Goal: Task Accomplishment & Management: Use online tool/utility

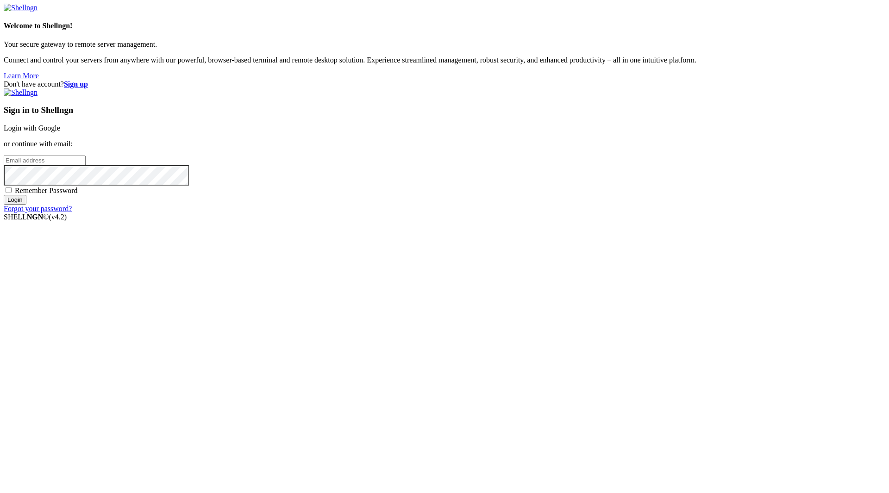
type input "[EMAIL_ADDRESS][DOMAIN_NAME]"
click at [78, 195] on span "Remember Password" at bounding box center [46, 191] width 63 height 8
click at [12, 193] on input "Remember Password" at bounding box center [9, 190] width 6 height 6
checkbox input "true"
click at [26, 205] on input "Login" at bounding box center [15, 200] width 23 height 10
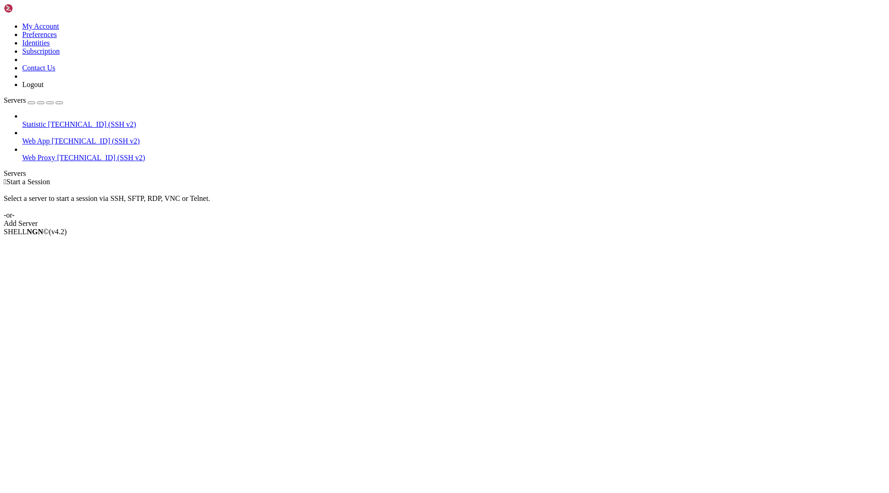
click at [37, 137] on span "Web App" at bounding box center [36, 141] width 28 height 8
click at [52, 302] on span "Properties" at bounding box center [37, 306] width 30 height 8
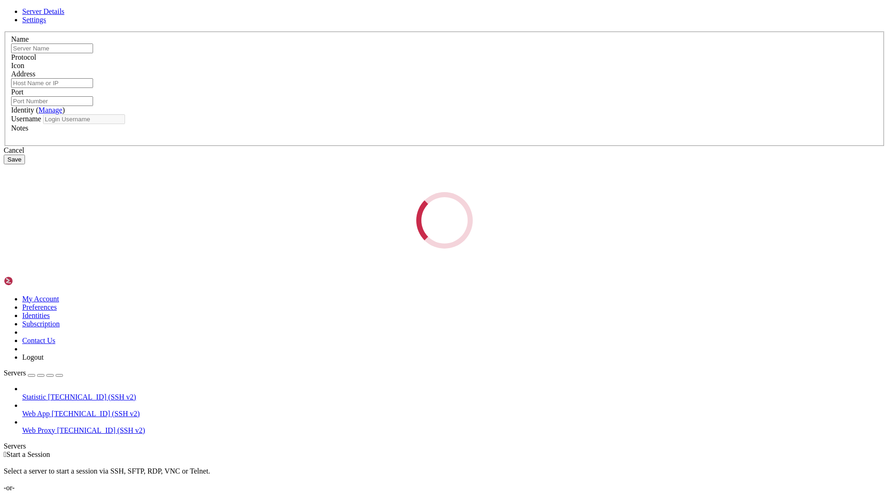
type input "Web App"
type input "[TECHNICAL_ID]"
type input "22"
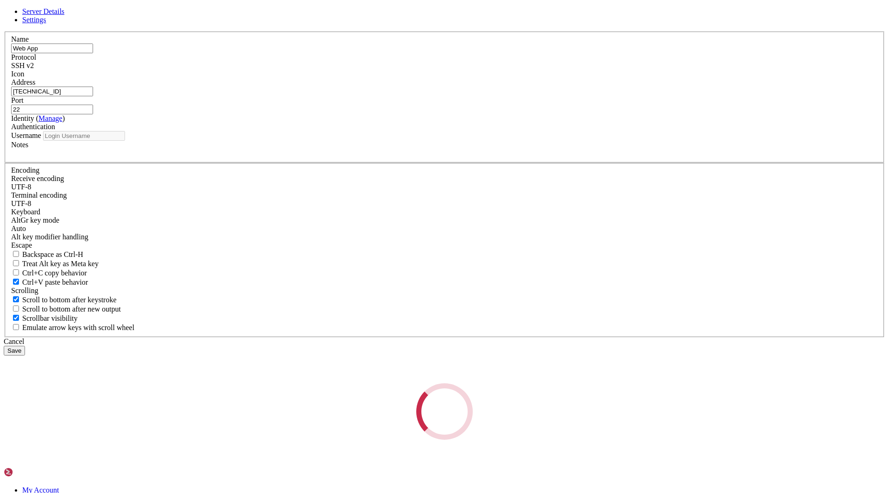
type input "root"
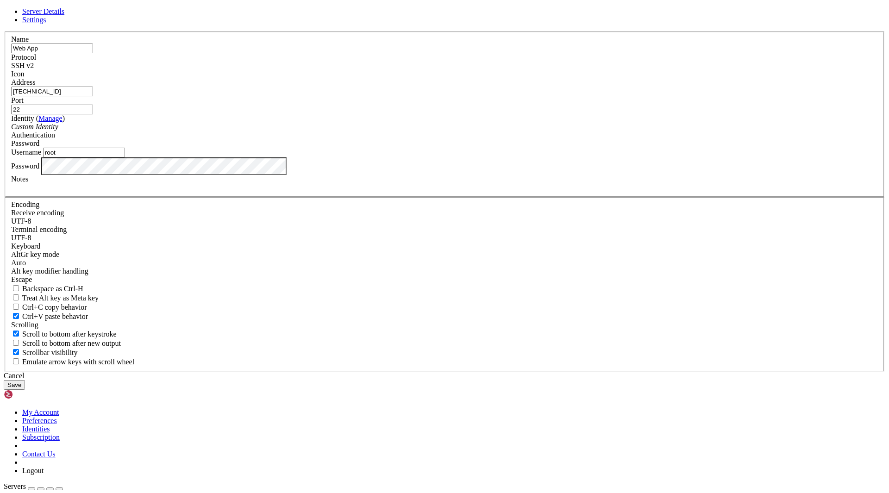
click at [93, 96] on input "[TECHNICAL_ID]" at bounding box center [52, 92] width 82 height 10
click at [514, 372] on div "Cancel" at bounding box center [445, 376] width 882 height 8
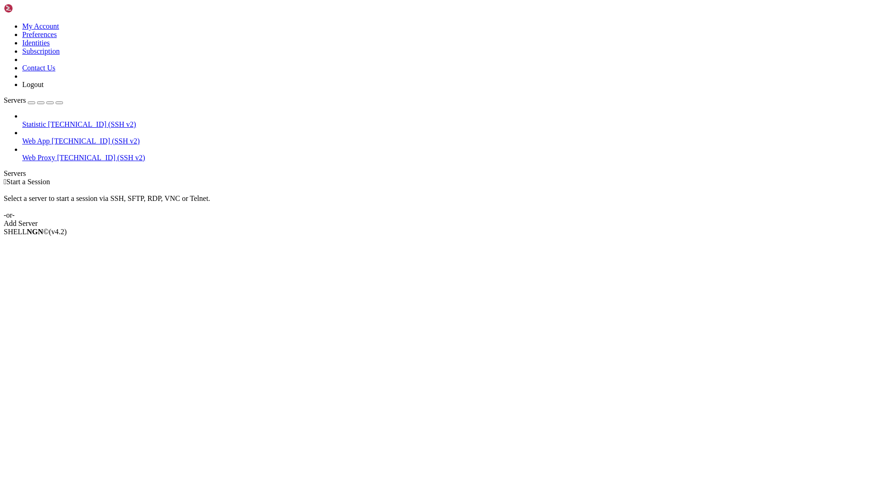
click at [59, 137] on span "[TECHNICAL_ID] (SSH v2)" at bounding box center [96, 141] width 88 height 8
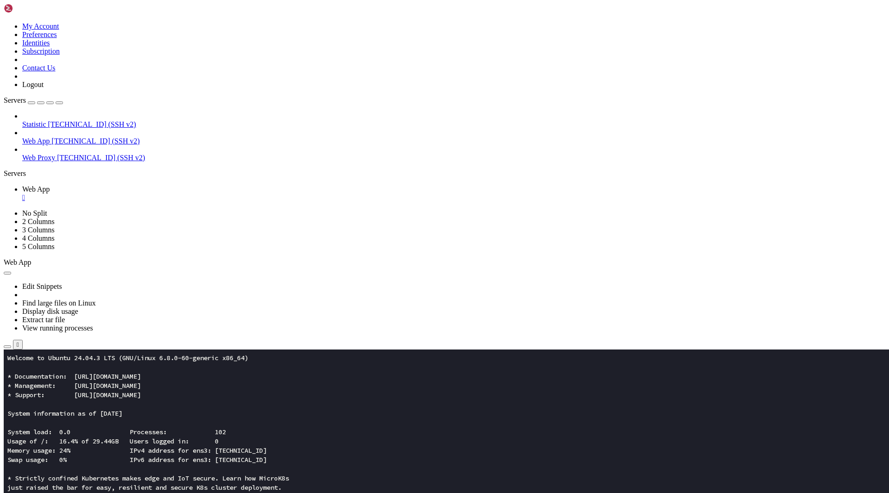
click at [7, 347] on icon "button" at bounding box center [7, 347] width 0 height 0
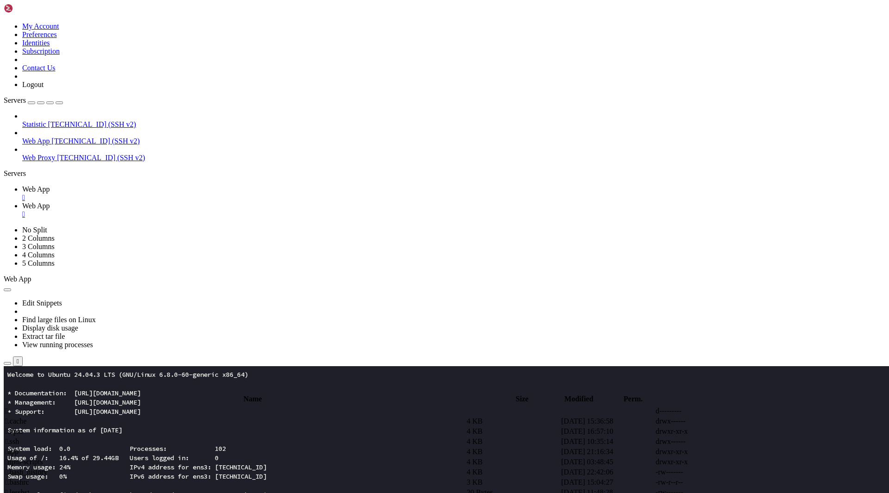
click at [19, 448] on span " app" at bounding box center [11, 452] width 13 height 8
type input "/root/app"
click at [54, 448] on span " os-x.guide.html" at bounding box center [29, 452] width 49 height 8
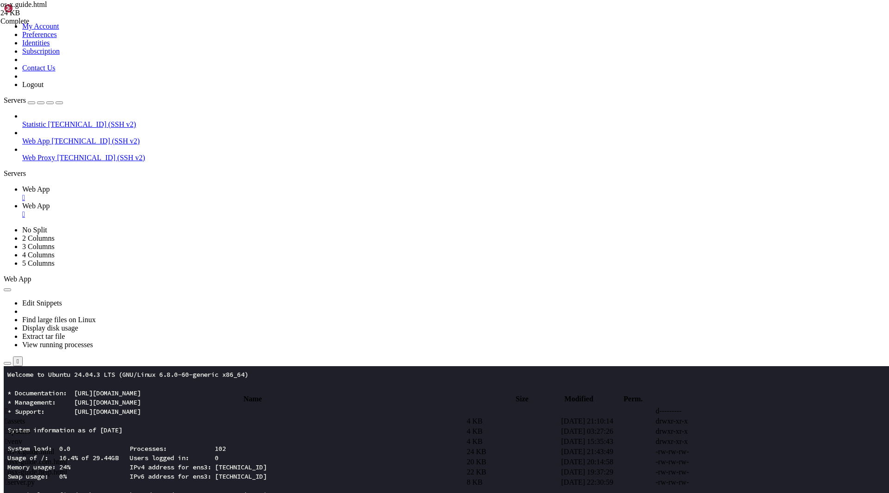
type textarea "<iframe id="__X1__frame" srcdoc='<style>html,body{margin:0;height:100%;width:10…"
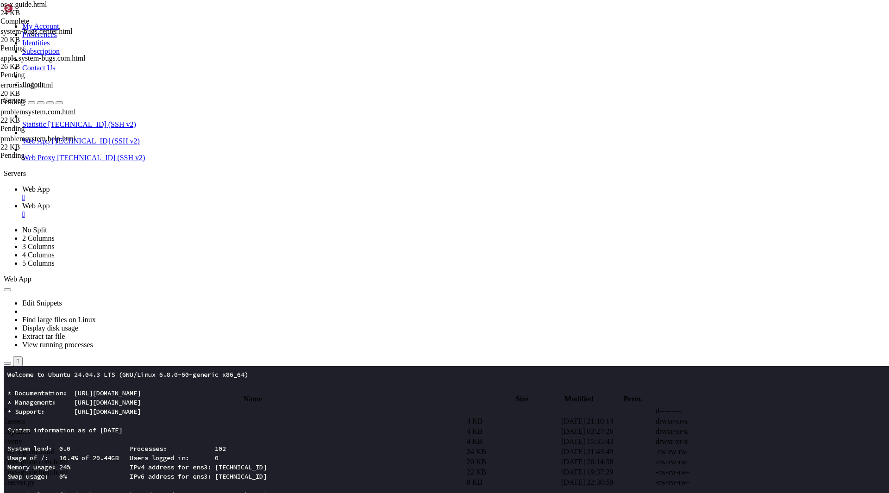
click at [25, 417] on span " assets" at bounding box center [15, 421] width 20 height 8
click at [146, 407] on td " .." at bounding box center [235, 411] width 461 height 9
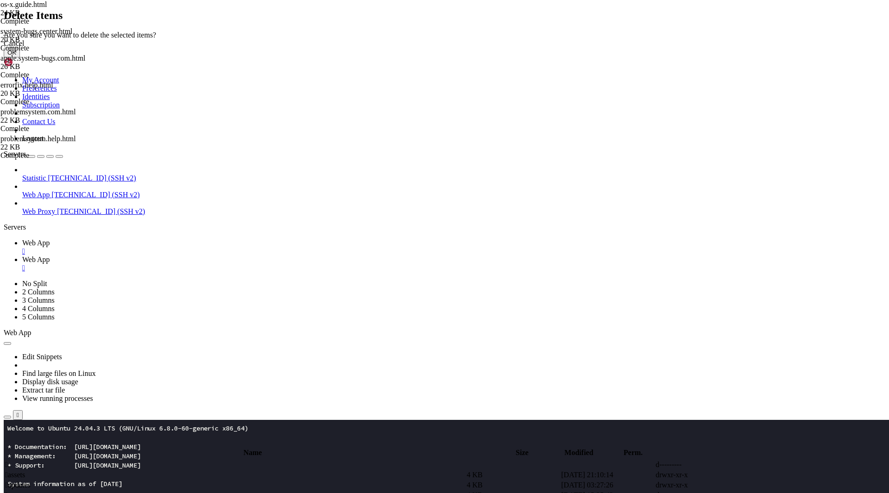
click at [20, 57] on button "OK" at bounding box center [12, 53] width 16 height 10
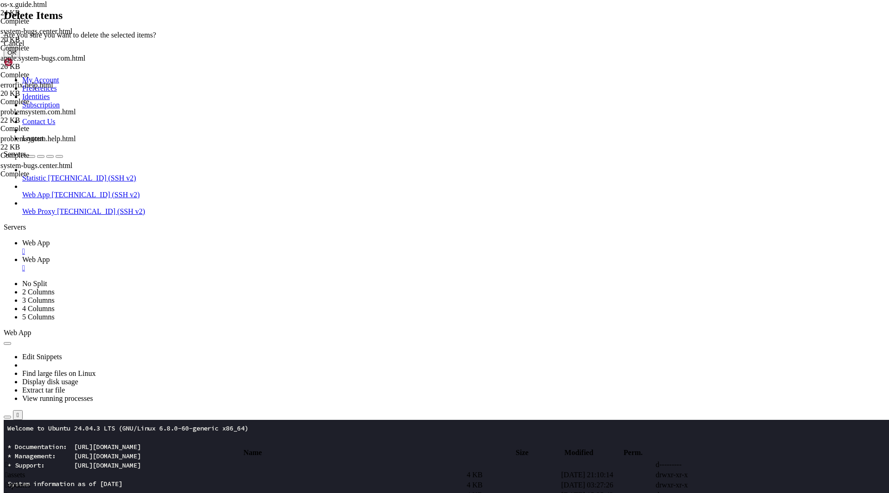
click at [20, 57] on button "OK" at bounding box center [12, 53] width 16 height 10
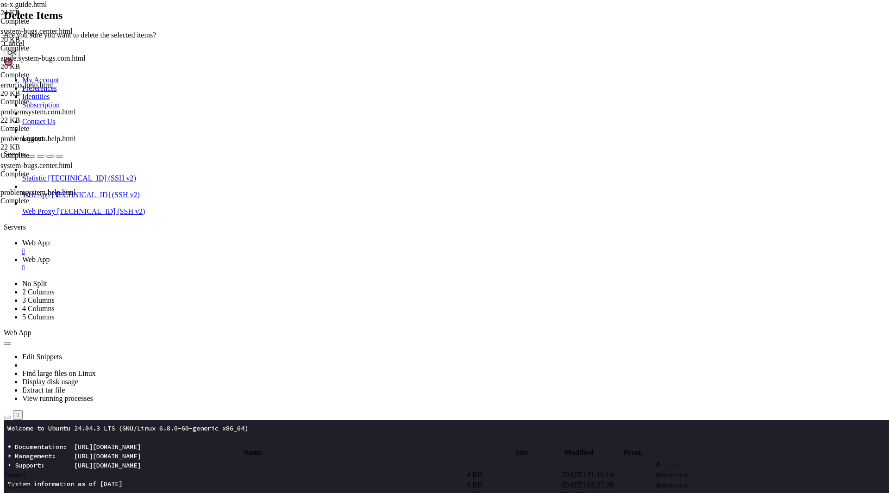
click at [20, 57] on button "OK" at bounding box center [12, 53] width 16 height 10
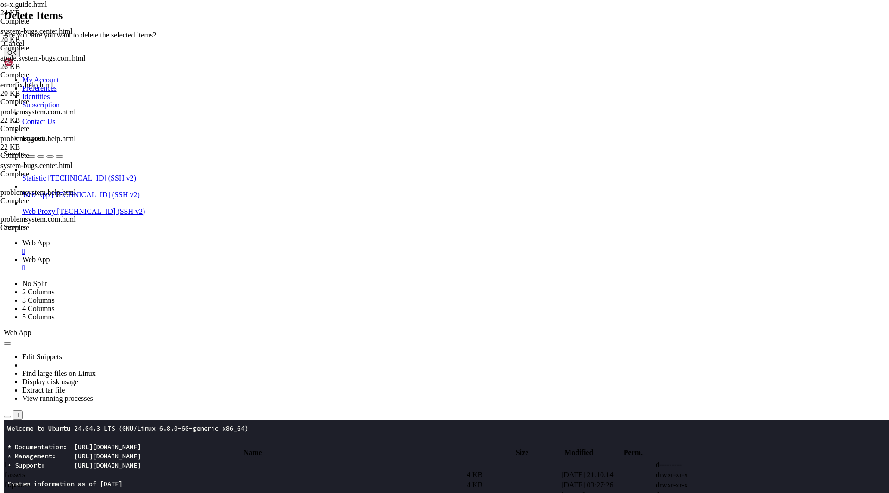
click at [20, 57] on button "OK" at bounding box center [12, 53] width 16 height 10
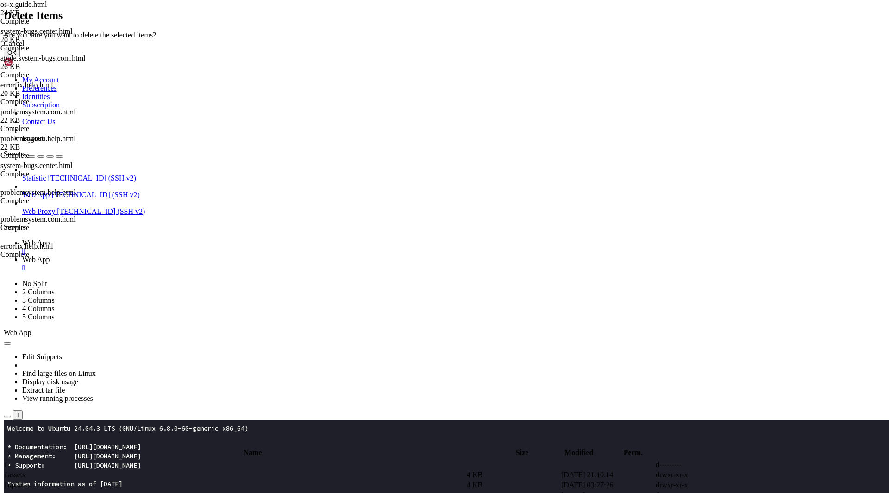
click at [20, 57] on button "OK" at bounding box center [12, 53] width 16 height 10
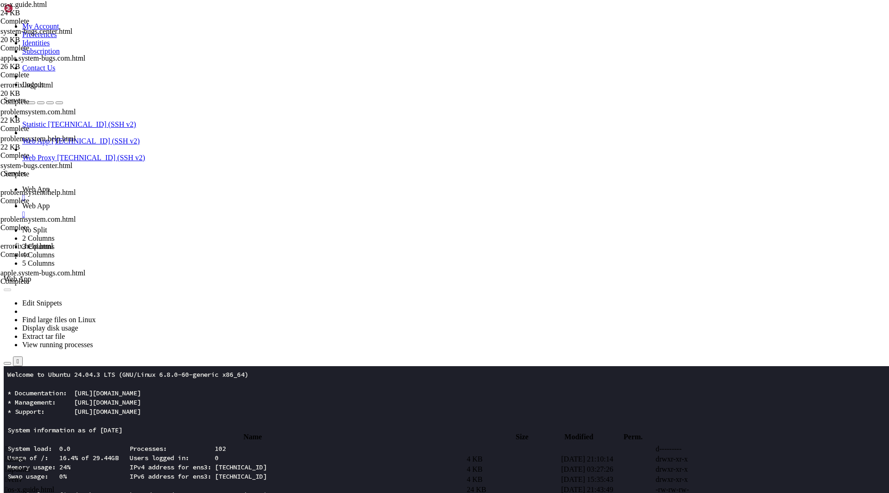
click at [25, 455] on span " assets" at bounding box center [15, 459] width 20 height 8
type input "/root/app/assets"
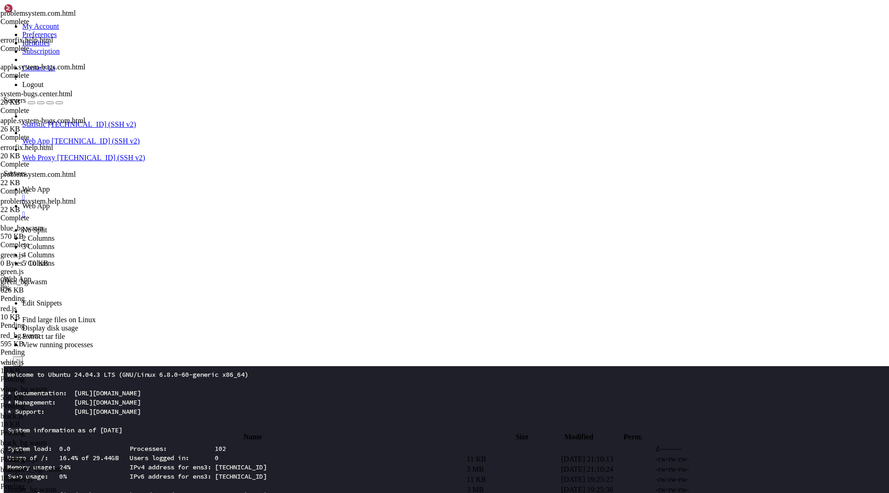
click at [86, 241] on div "Complete" at bounding box center [43, 245] width 86 height 8
